Goal: Task Accomplishment & Management: Use online tool/utility

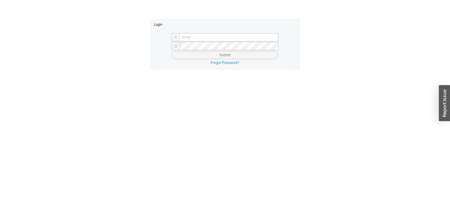
type input "[EMAIL_ADDRESS][DOMAIN_NAME]"
click at [192, 55] on button "Submit" at bounding box center [225, 55] width 107 height 8
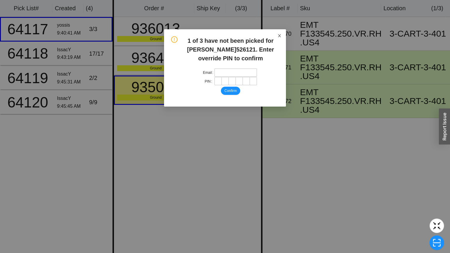
click at [276, 42] on span "Close" at bounding box center [279, 35] width 13 height 13
